Goal: Use online tool/utility: Utilize a website feature to perform a specific function

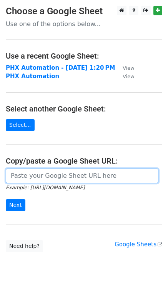
click at [31, 175] on input "url" at bounding box center [82, 176] width 152 height 15
paste input "[URL][DOMAIN_NAME]"
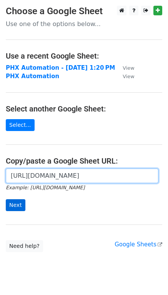
type input "[URL][DOMAIN_NAME]"
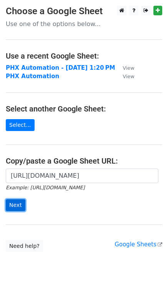
scroll to position [0, 0]
click at [9, 202] on input "Next" at bounding box center [16, 206] width 20 height 12
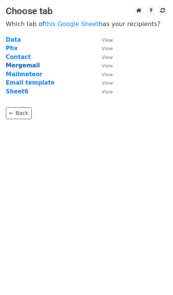
click at [23, 64] on strong "Mergemail" at bounding box center [23, 65] width 34 height 7
